Goal: Task Accomplishment & Management: Use online tool/utility

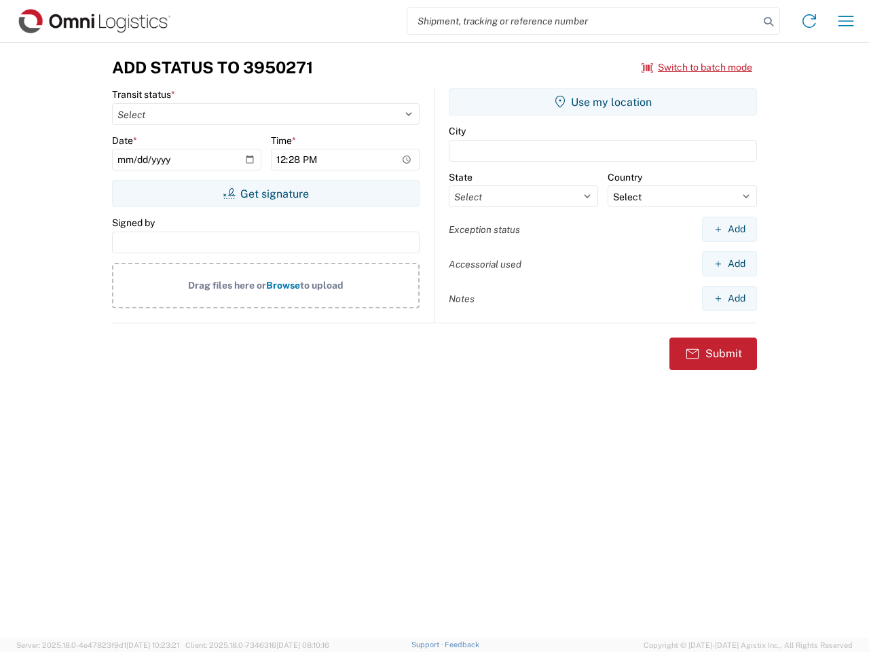
click at [583, 21] on input "search" at bounding box center [583, 21] width 352 height 26
click at [768, 22] on icon at bounding box center [768, 21] width 19 height 19
click at [809, 21] on icon at bounding box center [809, 21] width 22 height 22
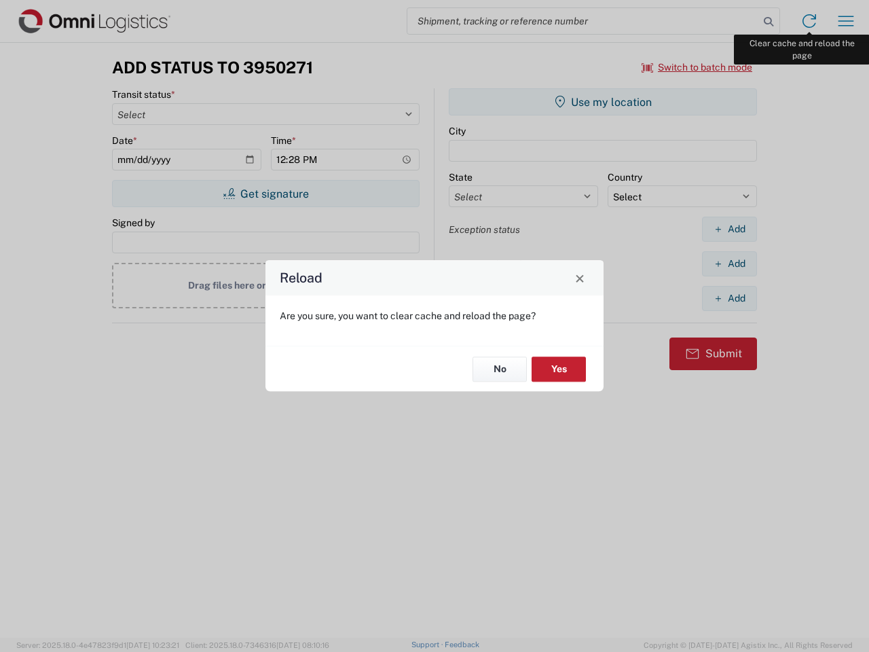
click at [846, 21] on div "Reload Are you sure, you want to clear cache and reload the page? No Yes" at bounding box center [434, 326] width 869 height 652
click at [697, 67] on div "Reload Are you sure, you want to clear cache and reload the page? No Yes" at bounding box center [434, 326] width 869 height 652
click at [265, 193] on div "Reload Are you sure, you want to clear cache and reload the page? No Yes" at bounding box center [434, 326] width 869 height 652
click at [603, 102] on div "Reload Are you sure, you want to clear cache and reload the page? No Yes" at bounding box center [434, 326] width 869 height 652
click at [729, 229] on div "Reload Are you sure, you want to clear cache and reload the page? No Yes" at bounding box center [434, 326] width 869 height 652
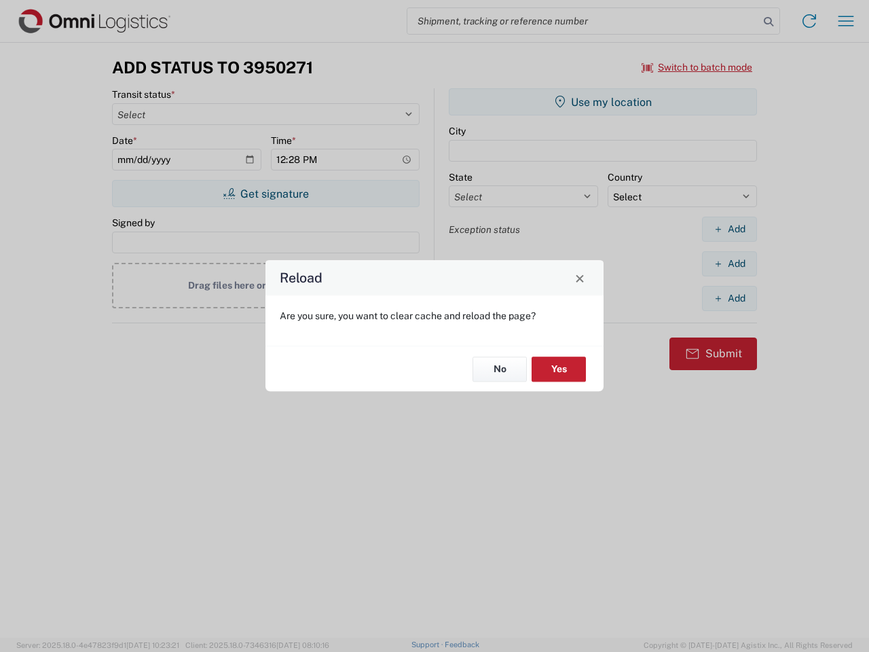
click at [729, 263] on div "Reload Are you sure, you want to clear cache and reload the page? No Yes" at bounding box center [434, 326] width 869 height 652
click at [729, 298] on div "Reload Are you sure, you want to clear cache and reload the page? No Yes" at bounding box center [434, 326] width 869 height 652
